Goal: Contribute content: Contribute content

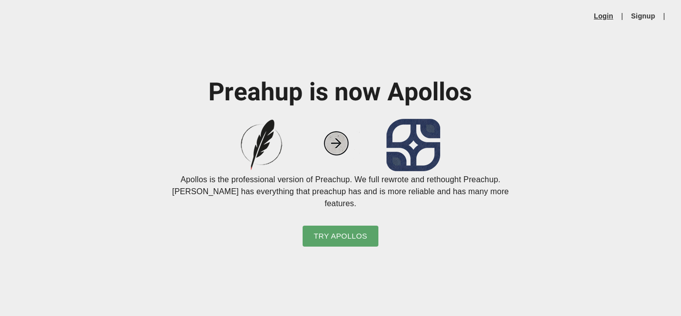
click at [604, 15] on link "Login" at bounding box center [603, 16] width 19 height 10
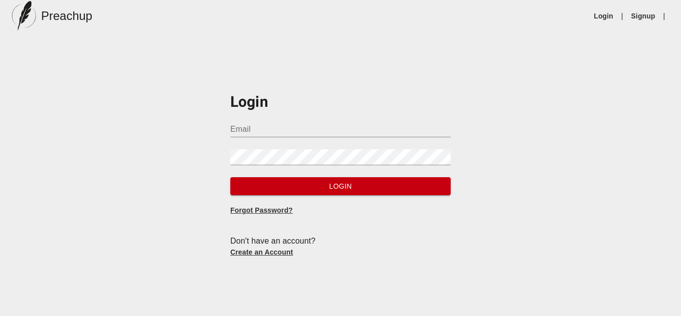
click at [260, 251] on link "Create an Account" at bounding box center [261, 252] width 63 height 8
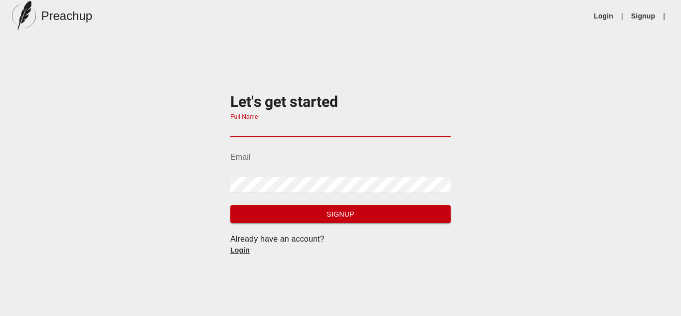
click at [245, 128] on input "Full Name" at bounding box center [340, 129] width 220 height 16
type input "[PERSON_NAME]"
type input "[EMAIL_ADDRESS][DOMAIN_NAME]"
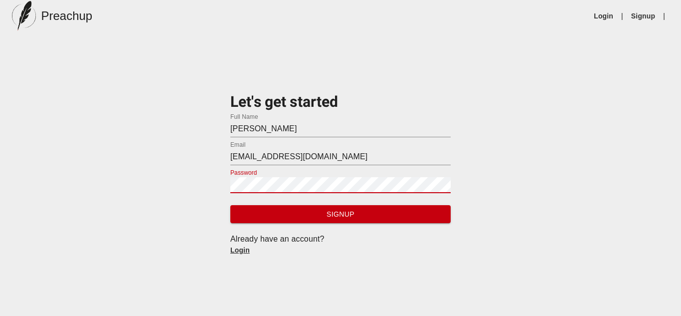
click at [230, 205] on button "Signup" at bounding box center [340, 214] width 220 height 18
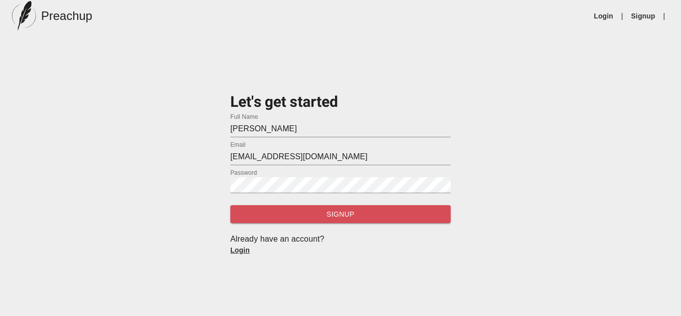
click at [308, 221] on button "Signup" at bounding box center [340, 214] width 220 height 18
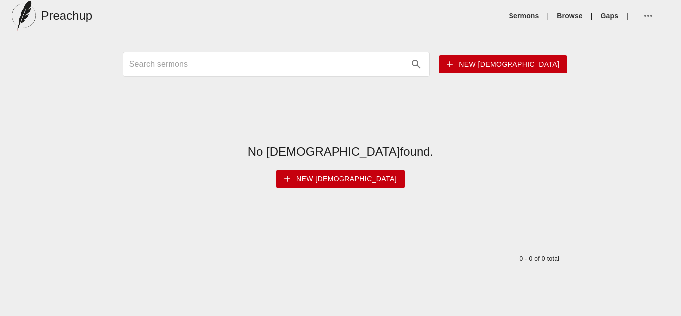
click at [317, 79] on div "New [DEMOGRAPHIC_DATA] No [DEMOGRAPHIC_DATA] found. New [DEMOGRAPHIC_DATA] 0 - …" at bounding box center [341, 174] width 454 height 244
click at [327, 184] on span "New [DEMOGRAPHIC_DATA]" at bounding box center [340, 179] width 113 height 12
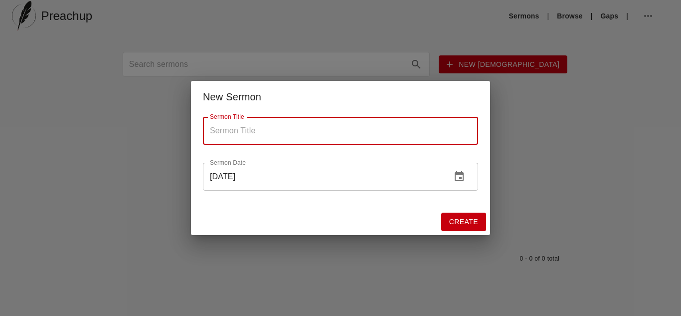
click at [250, 138] on input "Sermon Title" at bounding box center [340, 131] width 275 height 28
type input "Pastor Appreciation"
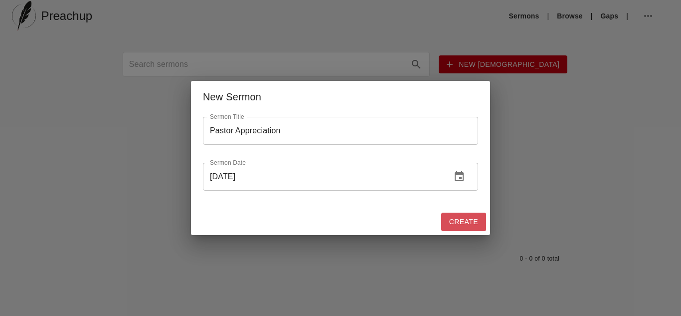
click at [476, 223] on span "Create" at bounding box center [463, 221] width 29 height 12
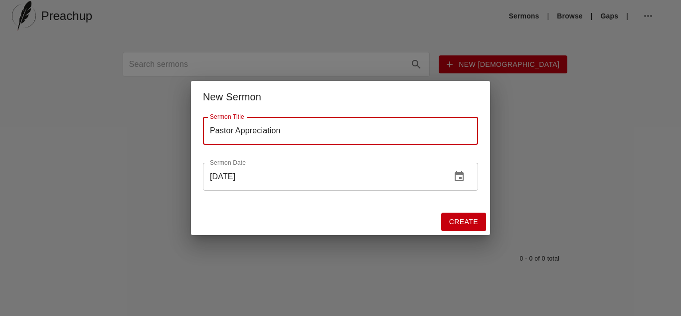
click at [476, 223] on span "Create" at bounding box center [463, 221] width 29 height 12
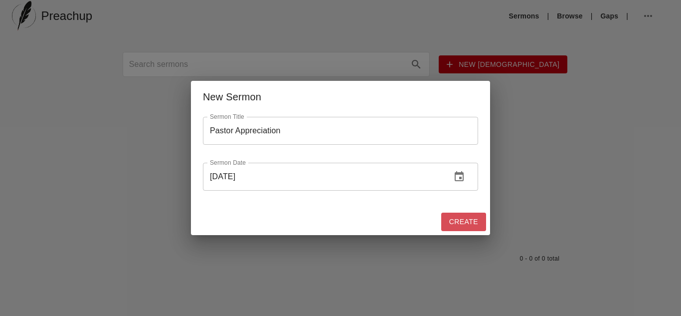
click at [476, 223] on span "Create" at bounding box center [463, 221] width 29 height 12
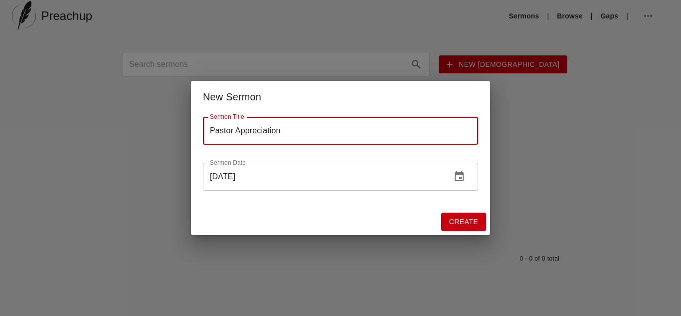
click at [476, 223] on span "Create" at bounding box center [463, 221] width 29 height 12
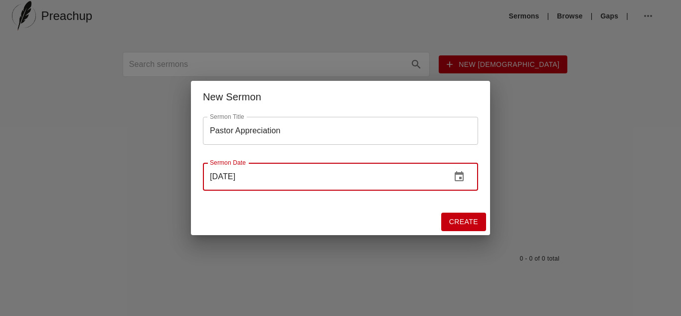
click at [434, 182] on input "[DATE]" at bounding box center [323, 177] width 240 height 28
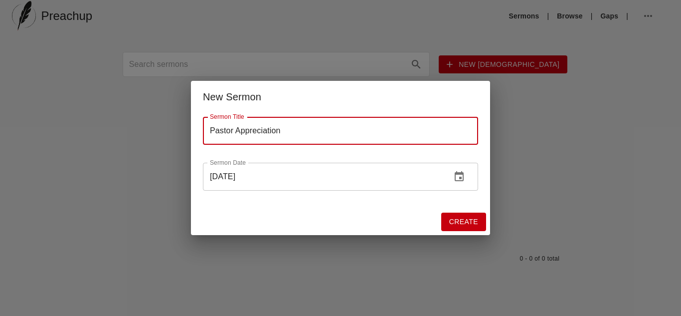
click at [481, 217] on button "Create" at bounding box center [463, 222] width 45 height 18
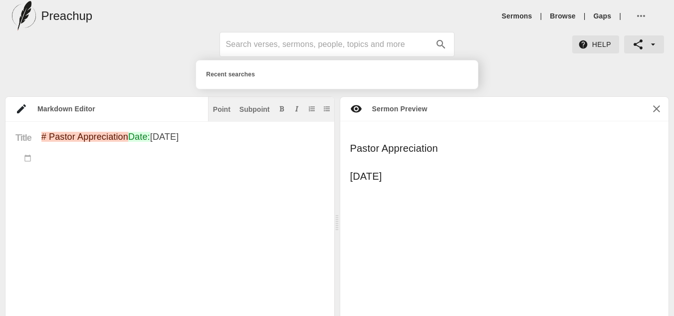
click at [313, 45] on input "Search sermons" at bounding box center [328, 44] width 205 height 16
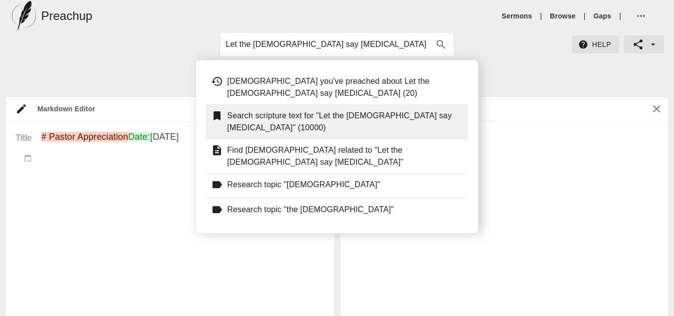
click at [328, 110] on p "Search scripture text for "Let the [DEMOGRAPHIC_DATA] say [MEDICAL_DATA]" (1000…" at bounding box center [344, 122] width 235 height 24
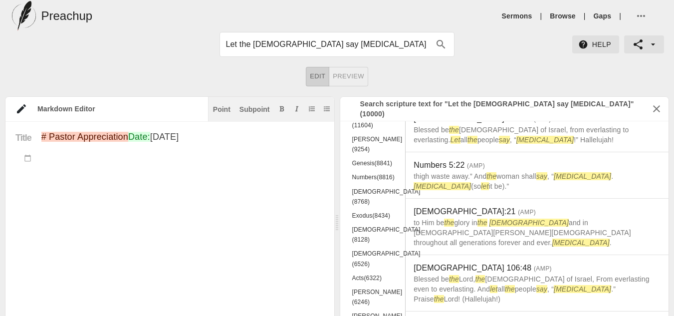
scroll to position [31, 0]
drag, startPoint x: 509, startPoint y: 167, endPoint x: 463, endPoint y: 177, distance: 46.4
click at [463, 177] on div "Numbers 5:22 ( AMP ) thigh waste away.” And the woman shall say , “ [MEDICAL_DA…" at bounding box center [537, 175] width 247 height 32
click at [544, 161] on span "Numbers 5:22 ( AMP )" at bounding box center [537, 165] width 247 height 12
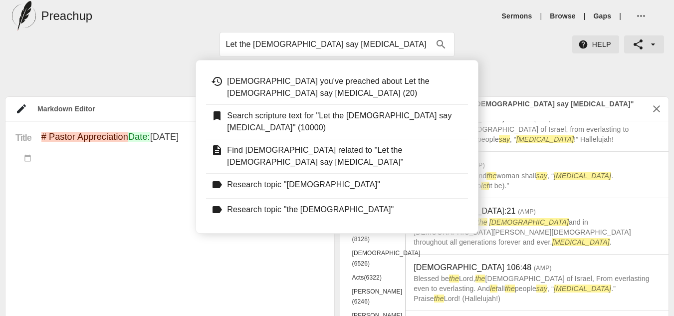
click at [316, 43] on input "Let the [DEMOGRAPHIC_DATA] say [MEDICAL_DATA]" at bounding box center [328, 44] width 205 height 16
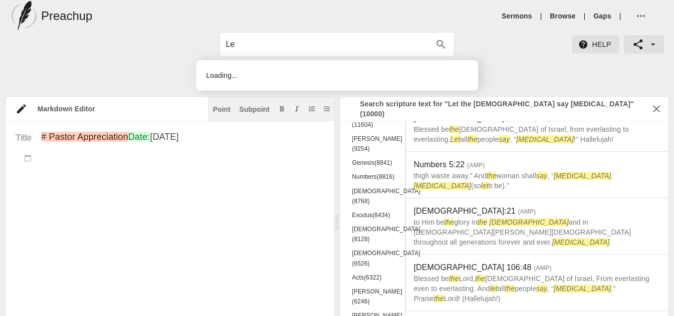
type input "L"
type input "honoring spiritual leadership"
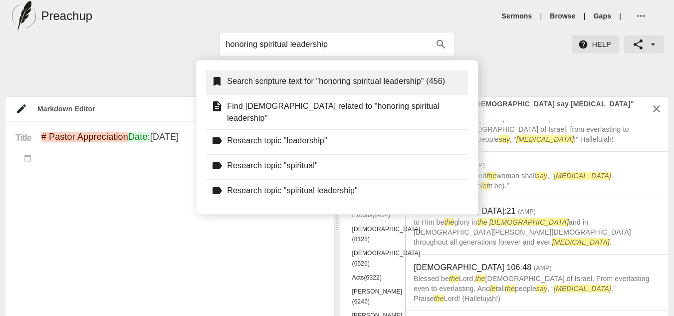
click at [392, 73] on div "Search scripture text for "honoring spiritual leadership" (456)" at bounding box center [336, 82] width 261 height 25
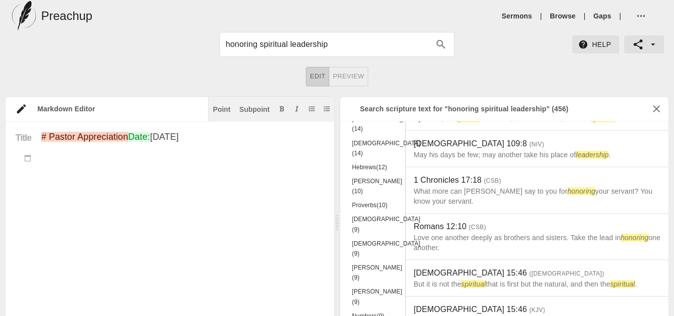
scroll to position [147, 0]
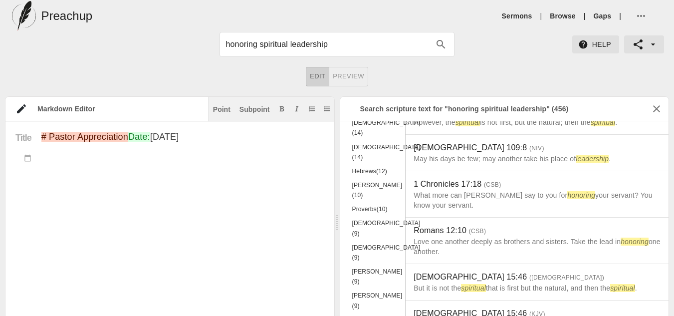
click at [602, 188] on span "1 Chronicles 17:18 ( CSB )" at bounding box center [537, 184] width 247 height 12
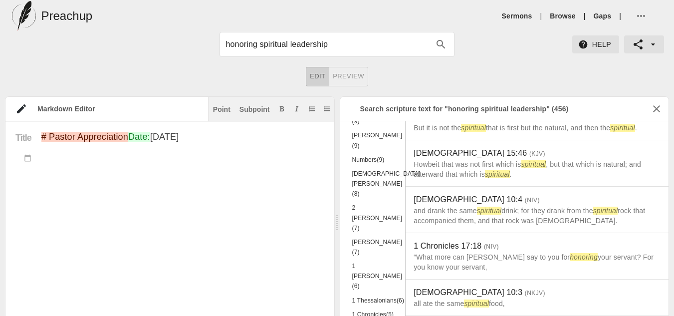
scroll to position [308, 0]
click at [504, 218] on span "and drank the same spiritual drink; for they drank from the spiritual rock that…" at bounding box center [529, 215] width 231 height 18
click at [440, 200] on span "[DEMOGRAPHIC_DATA] 10:4 ( NIV )" at bounding box center [537, 199] width 247 height 12
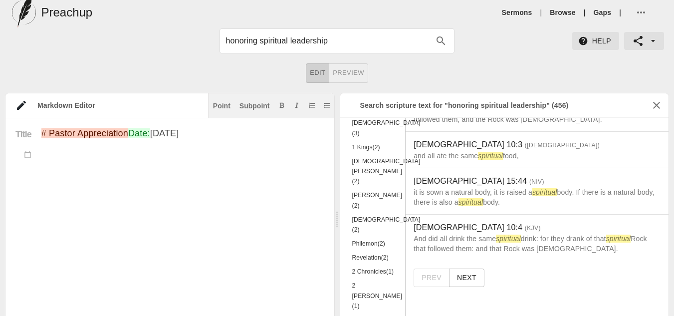
scroll to position [4, 0]
